Goal: Information Seeking & Learning: Learn about a topic

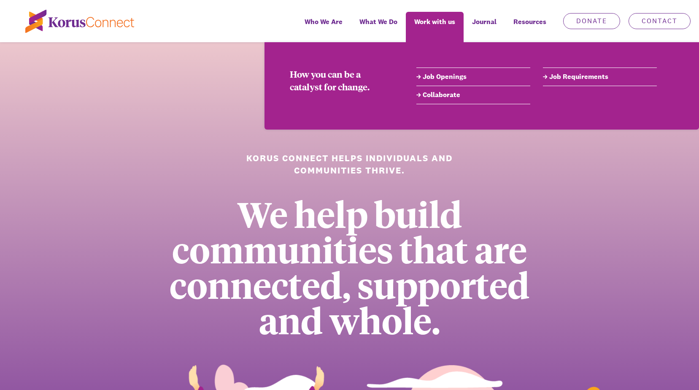
click at [436, 76] on link "Job Openings" at bounding box center [473, 77] width 114 height 10
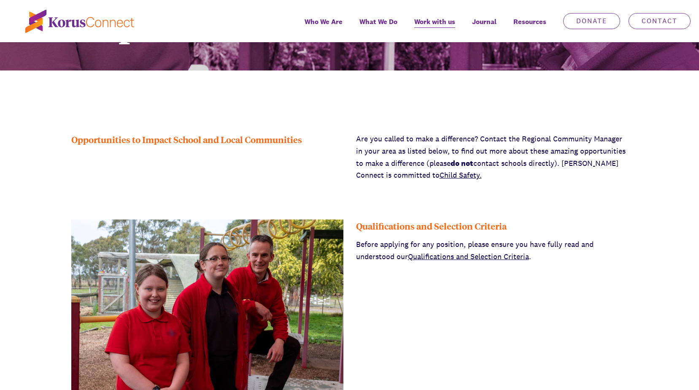
scroll to position [169, 0]
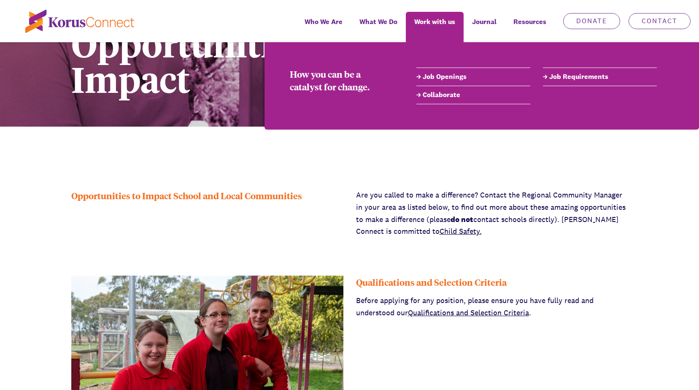
click at [433, 76] on link "Job Openings" at bounding box center [473, 77] width 114 height 10
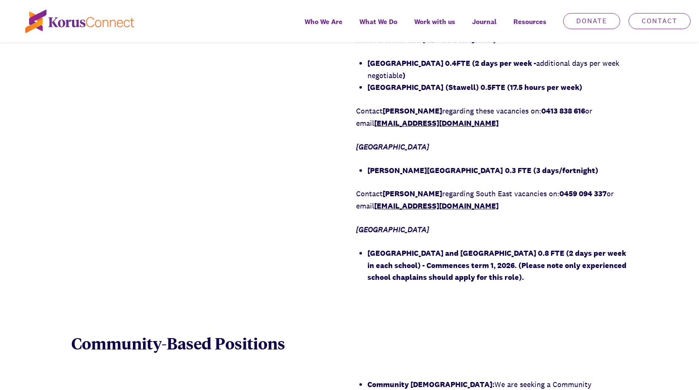
scroll to position [928, 0]
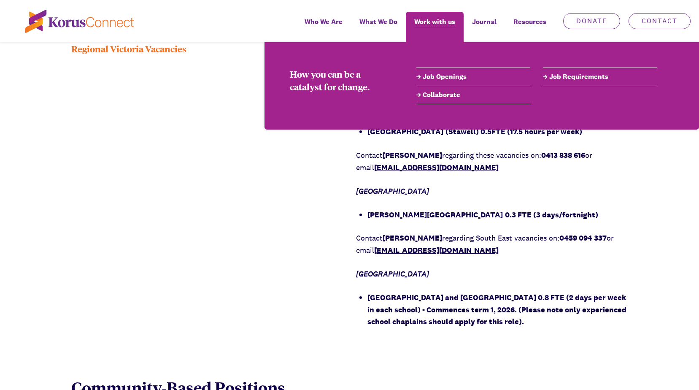
click at [564, 76] on link "Job Requirements" at bounding box center [600, 77] width 114 height 10
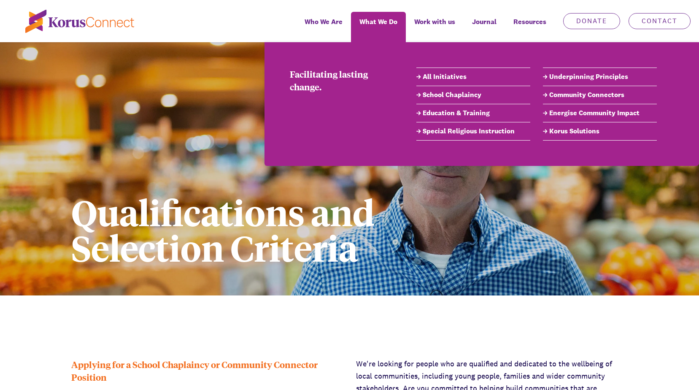
click at [436, 95] on link "School Chaplaincy" at bounding box center [473, 95] width 114 height 10
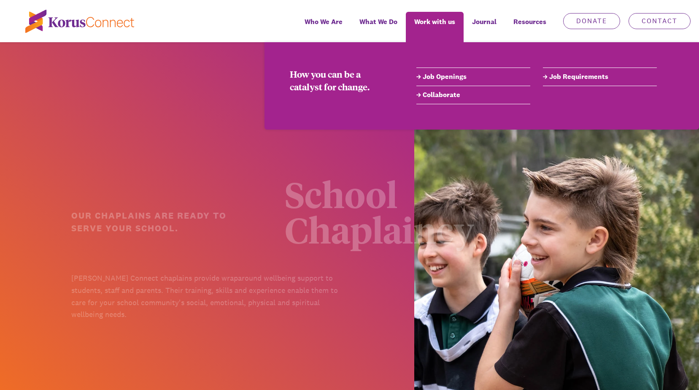
click at [462, 79] on link "Job Openings" at bounding box center [473, 77] width 114 height 10
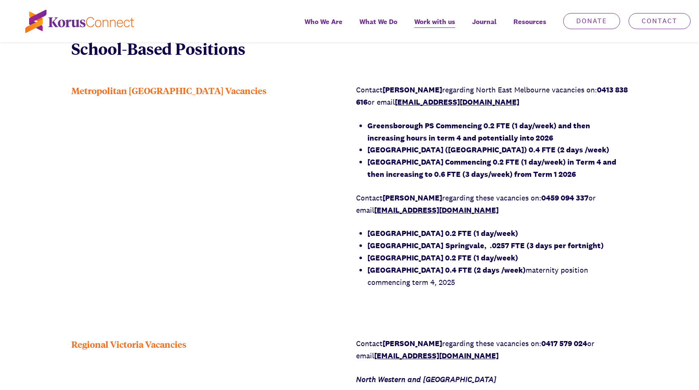
scroll to position [675, 0]
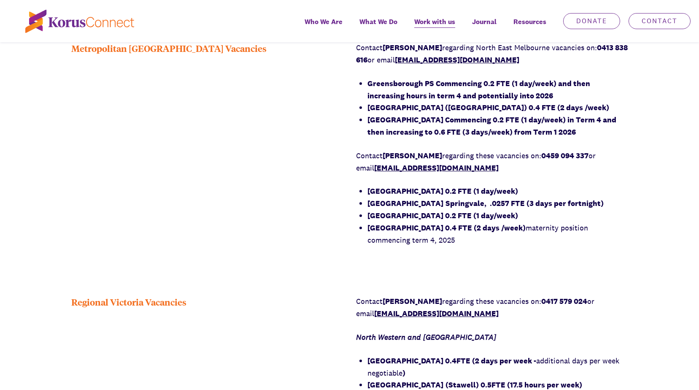
click at [394, 93] on strong "Greensborough PS Commencing 0.2 FTE (1 day/week) and then increasing hours in t…" at bounding box center [478, 89] width 223 height 22
click at [415, 192] on strong "[GEOGRAPHIC_DATA] 0.2 FTE (1 day/week)" at bounding box center [442, 191] width 151 height 10
click at [405, 200] on strong "[GEOGRAPHIC_DATA]" at bounding box center [405, 203] width 76 height 10
click at [395, 216] on strong "[GEOGRAPHIC_DATA] 0.2 FTE (1 day/week)" at bounding box center [442, 215] width 151 height 10
click at [412, 361] on strong "[GEOGRAPHIC_DATA] 0.4FTE (2 days per week -" at bounding box center [451, 361] width 169 height 10
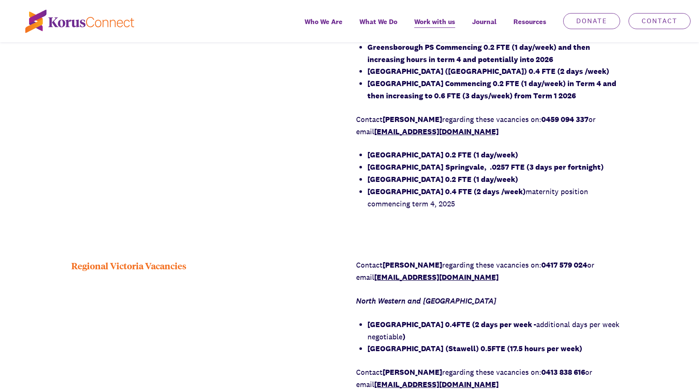
scroll to position [759, 0]
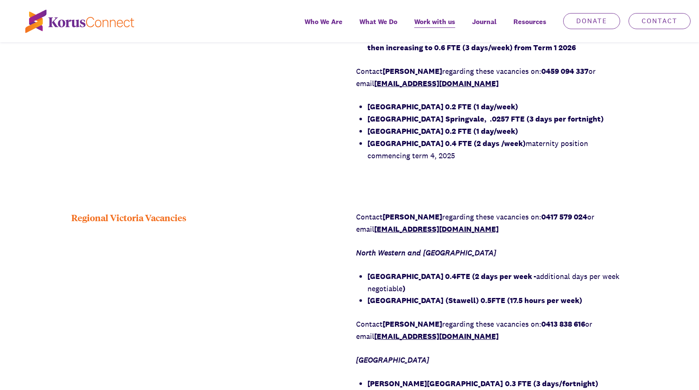
click at [396, 300] on strong "[GEOGRAPHIC_DATA]" at bounding box center [405, 300] width 76 height 10
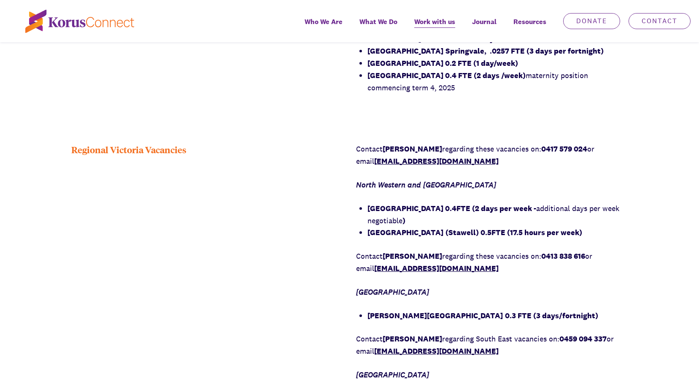
scroll to position [886, 0]
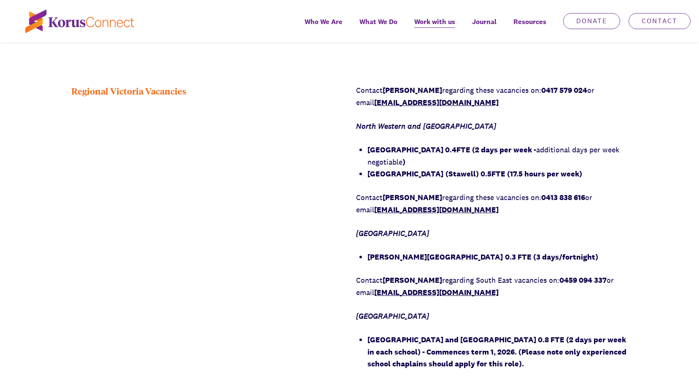
click at [407, 254] on strong "[PERSON_NAME][GEOGRAPHIC_DATA]" at bounding box center [434, 257] width 135 height 10
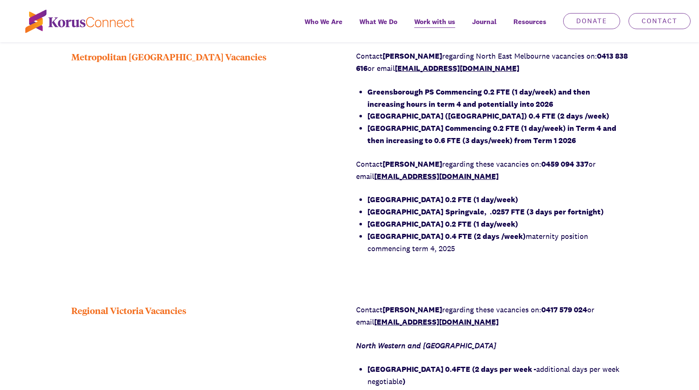
scroll to position [591, 0]
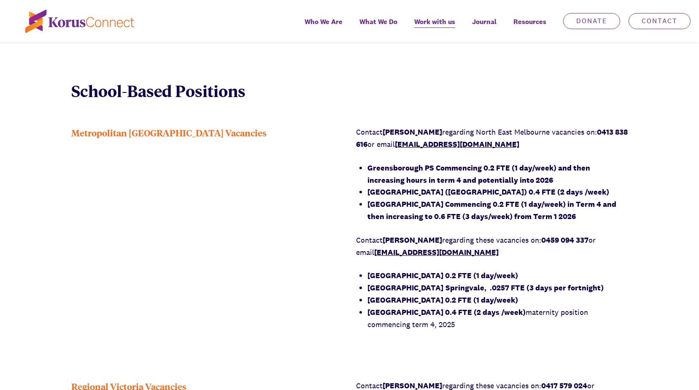
click at [381, 290] on strong "[GEOGRAPHIC_DATA]" at bounding box center [405, 288] width 76 height 10
click at [389, 300] on strong "[GEOGRAPHIC_DATA] 0.2 FTE (1 day/week)" at bounding box center [442, 300] width 151 height 10
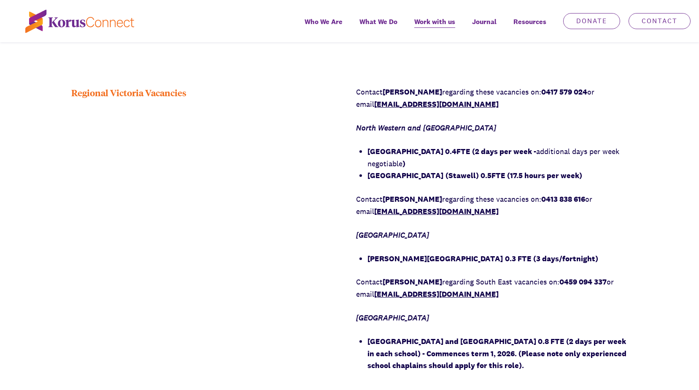
scroll to position [886, 0]
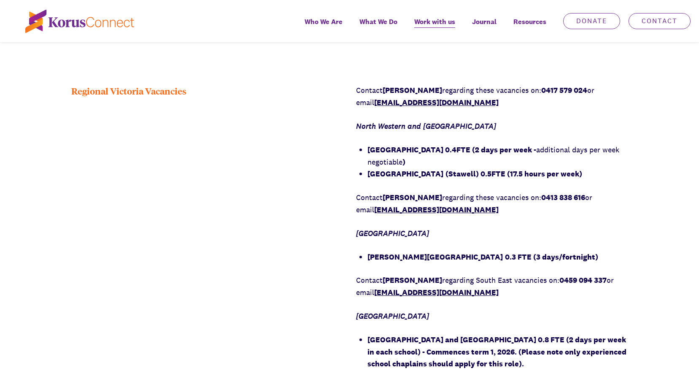
click at [400, 144] on li "[GEOGRAPHIC_DATA] 0.4FTE (2 days per week - additional days per week negotiable…" at bounding box center [497, 156] width 261 height 24
click at [390, 178] on strong "[GEOGRAPHIC_DATA]" at bounding box center [405, 174] width 76 height 10
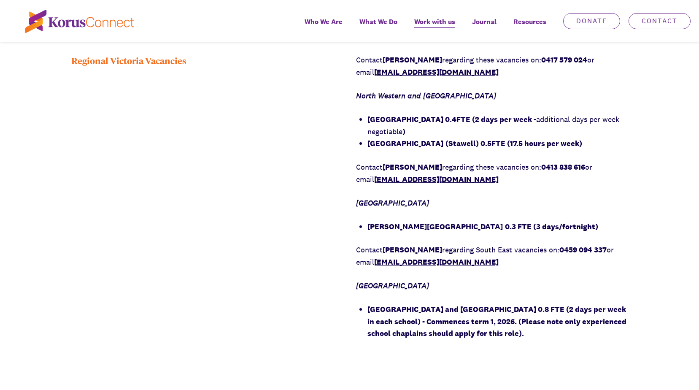
scroll to position [1055, 0]
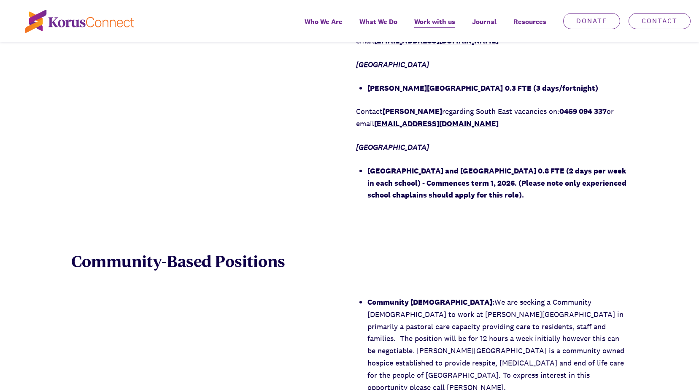
click at [402, 79] on div "Contact [PERSON_NAME] regarding these vacancies on: 0417 579 024 or email [EMAI…" at bounding box center [492, 59] width 272 height 286
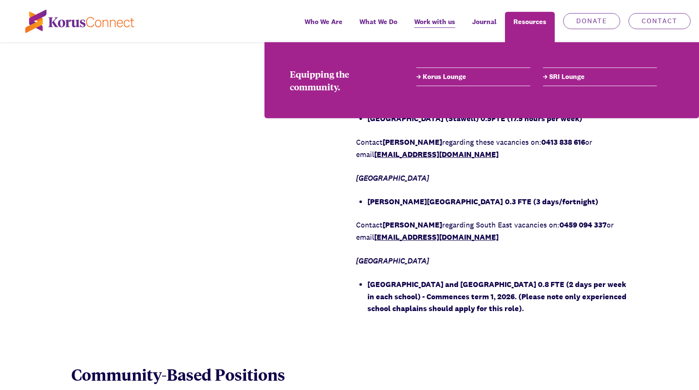
scroll to position [844, 0]
